Goal: Information Seeking & Learning: Find specific fact

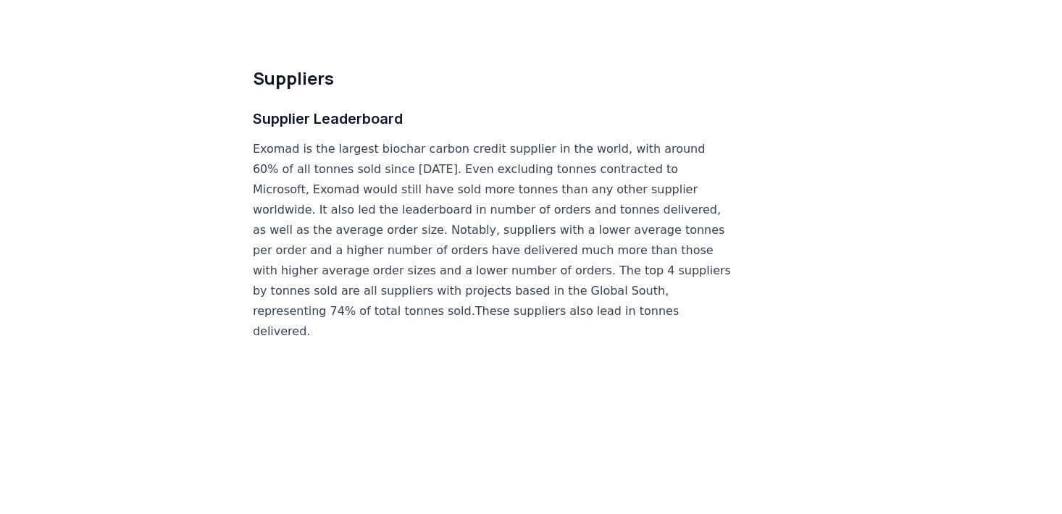
scroll to position [8402, 0]
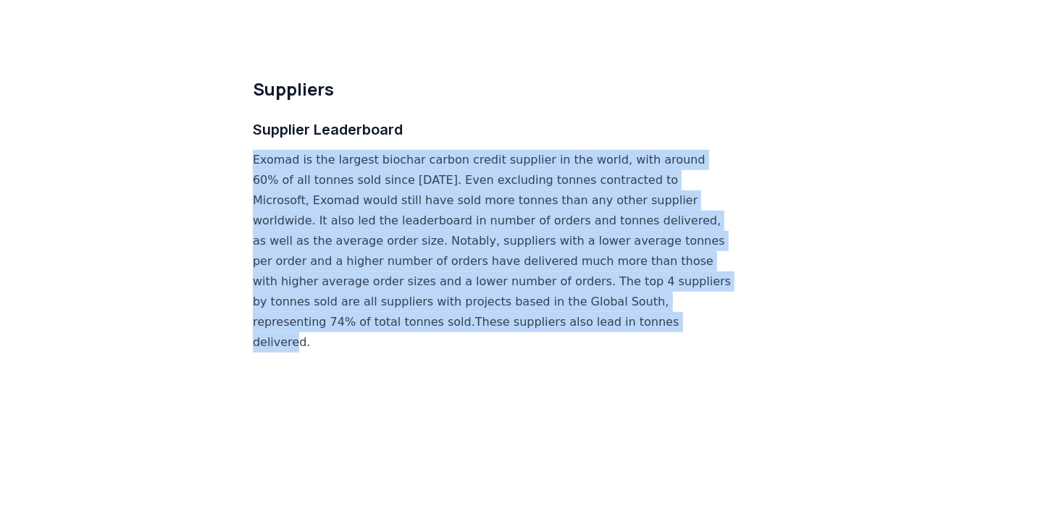
drag, startPoint x: 256, startPoint y: 114, endPoint x: 406, endPoint y: 295, distance: 235.1
click at [406, 295] on p "Exomad is the largest biochar carbon credit supplier in the world, with around …" at bounding box center [492, 251] width 479 height 203
copy p "Exomad is the largest biochar carbon credit supplier in the world, with around …"
